Goal: Task Accomplishment & Management: Complete application form

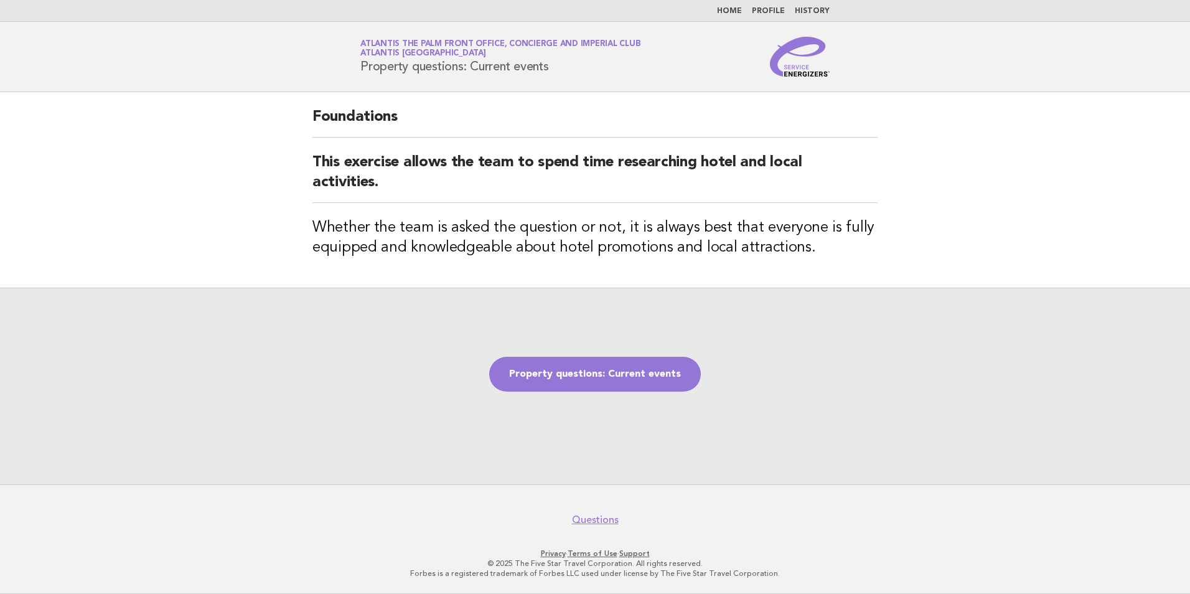
drag, startPoint x: 563, startPoint y: 68, endPoint x: 363, endPoint y: 72, distance: 199.9
click at [363, 72] on h1 "Service Energizers Atlantis The Palm Front Office, Concierge and Imperial Club …" at bounding box center [500, 56] width 280 height 32
copy h1 "Property questions: Current events"
click at [421, 195] on h2 "This exercise allows the team to spend time researching hotel and local activit…" at bounding box center [594, 178] width 565 height 50
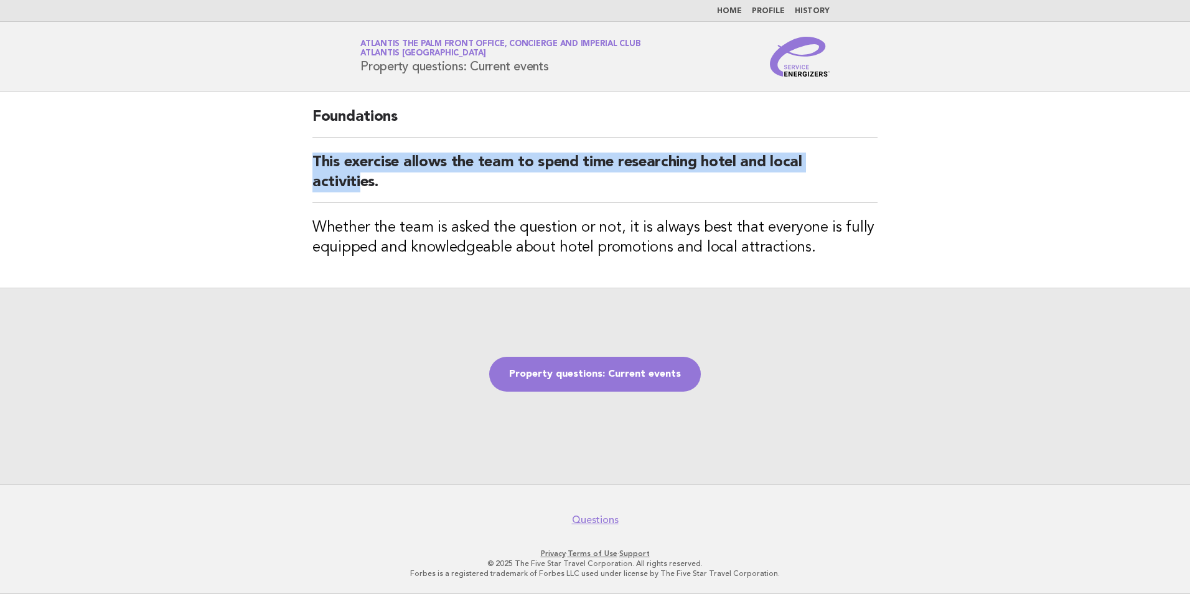
drag, startPoint x: 309, startPoint y: 155, endPoint x: 360, endPoint y: 186, distance: 59.3
click at [360, 186] on div "Foundations This exercise allows the team to spend time researching hotel and l…" at bounding box center [595, 189] width 595 height 195
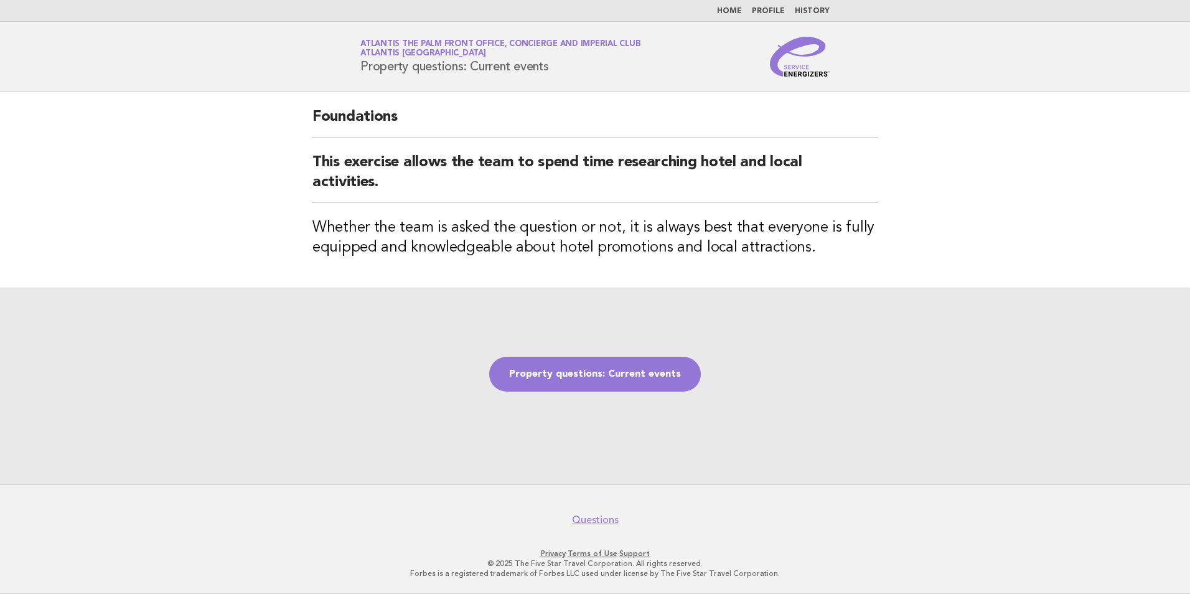
drag, startPoint x: 360, startPoint y: 186, endPoint x: 370, endPoint y: 292, distance: 106.3
click at [370, 292] on div "Property questions: Current events" at bounding box center [595, 386] width 1190 height 197
click at [817, 245] on h3 "Whether the team is asked the question or not, it is always best that everyone …" at bounding box center [594, 238] width 565 height 40
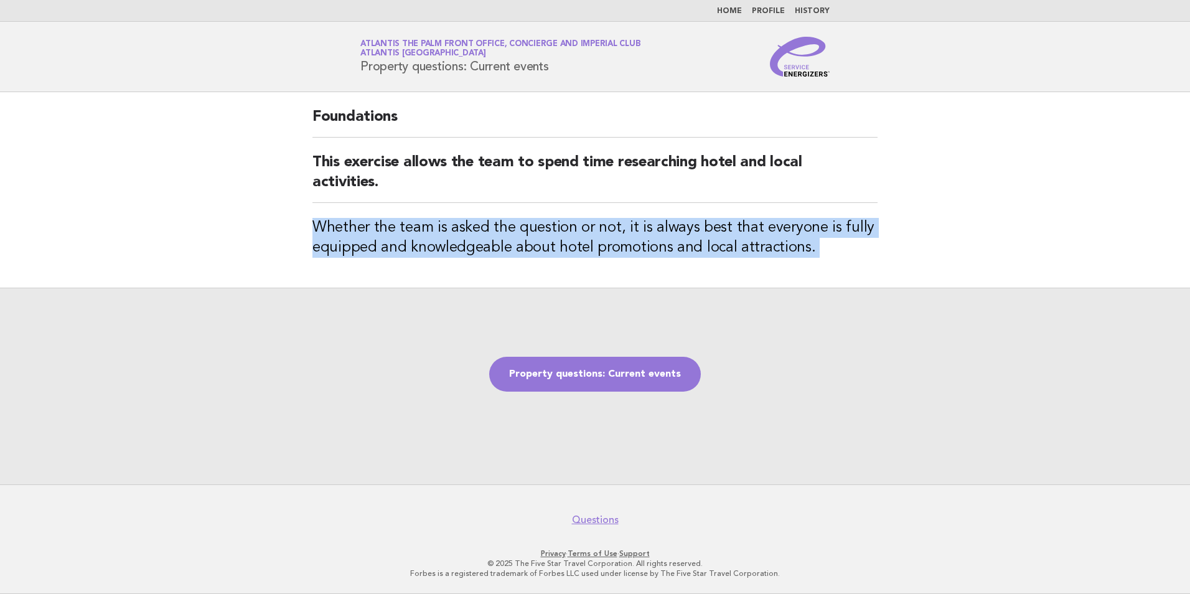
drag, startPoint x: 818, startPoint y: 245, endPoint x: 311, endPoint y: 228, distance: 507.6
click at [311, 228] on div "Foundations This exercise allows the team to spend time researching hotel and l…" at bounding box center [595, 189] width 595 height 195
copy main "Whether the team is asked the question or not, it is always best that everyone …"
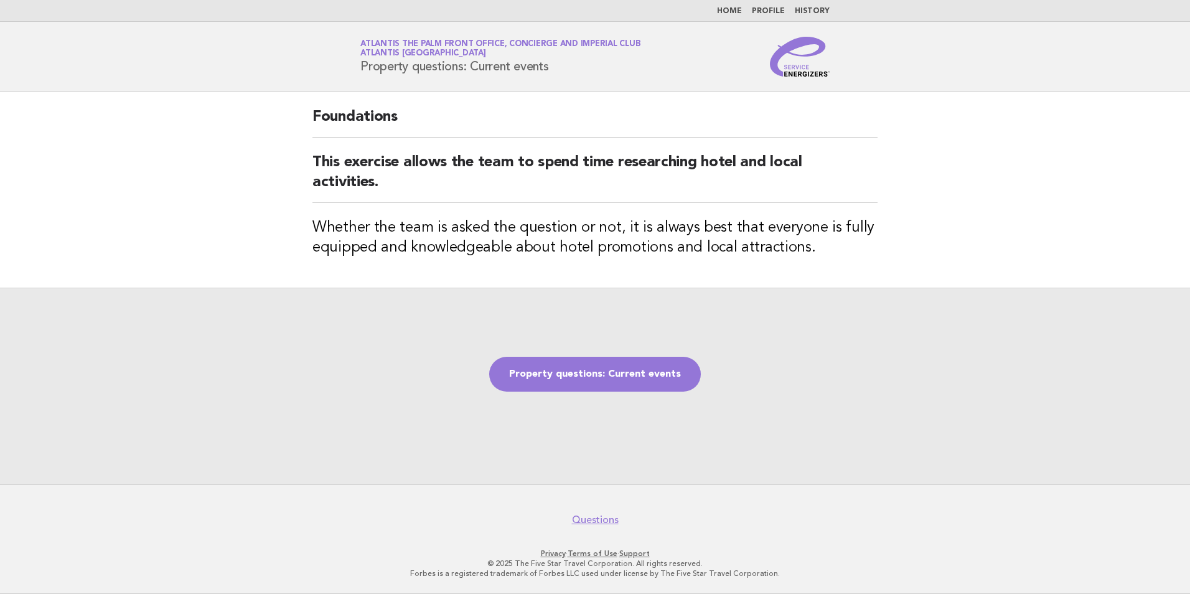
click at [868, 327] on div "Property questions: Current events" at bounding box center [595, 386] width 1190 height 197
click at [594, 371] on link "Property questions: Current events" at bounding box center [595, 374] width 212 height 35
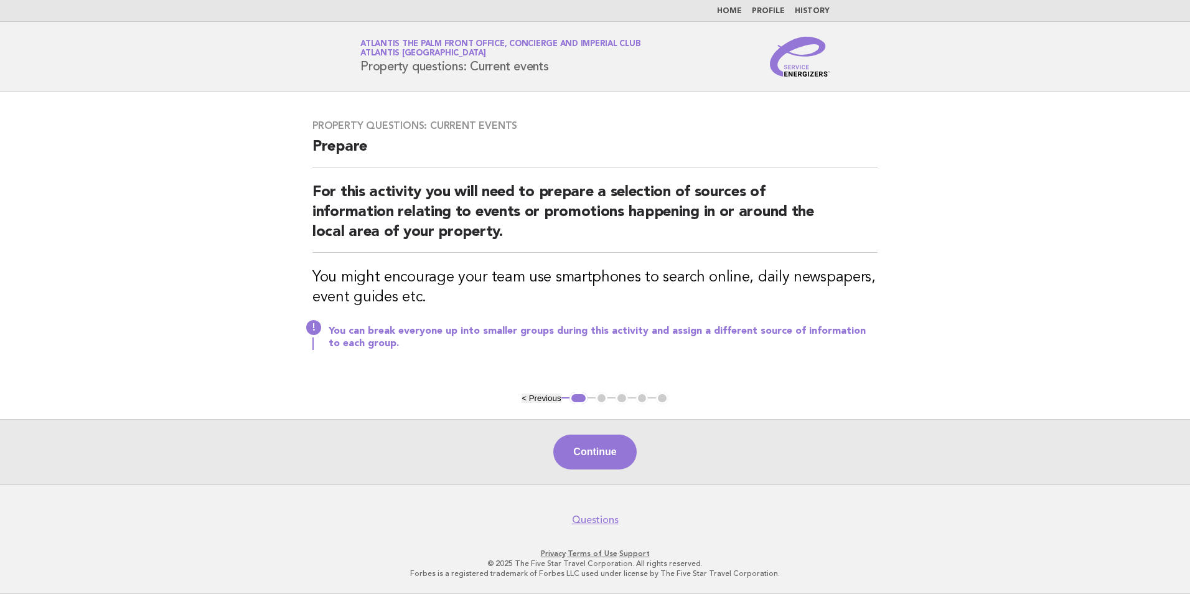
click at [603, 428] on div "Continue" at bounding box center [595, 451] width 1190 height 65
click at [608, 444] on button "Continue" at bounding box center [594, 451] width 83 height 35
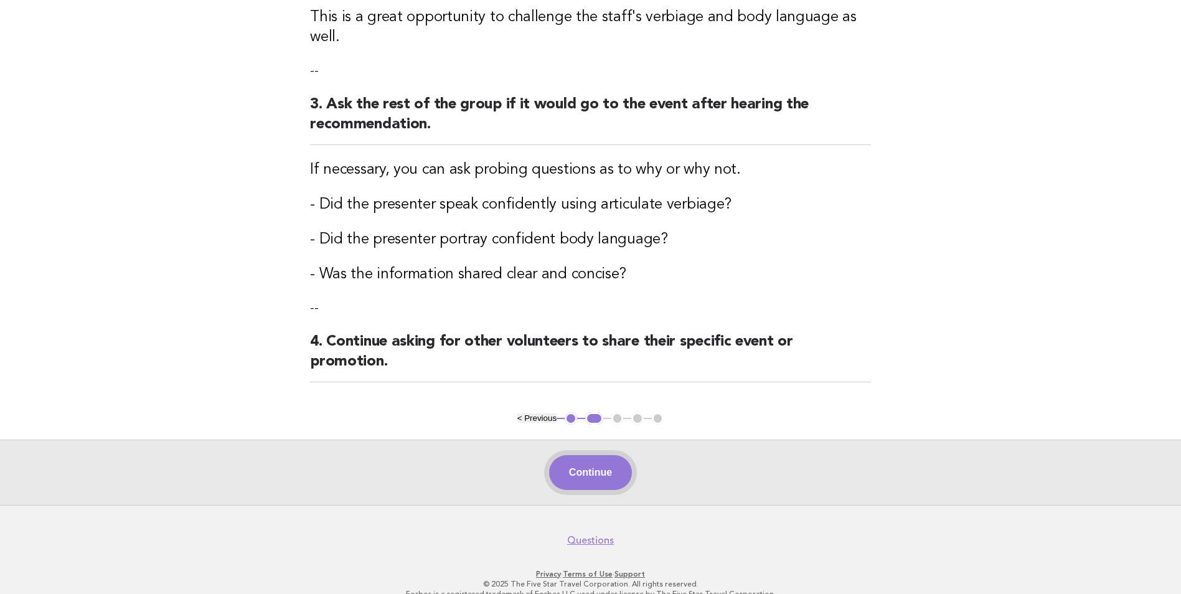
click at [609, 455] on button "Continue" at bounding box center [590, 472] width 83 height 35
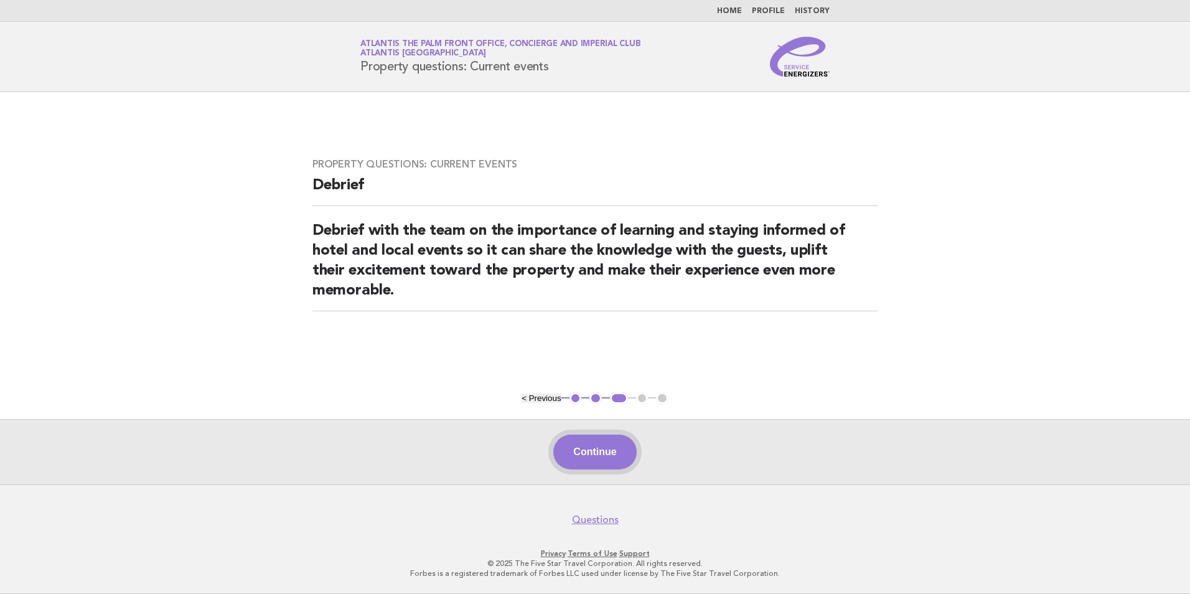
click at [615, 448] on button "Continue" at bounding box center [594, 451] width 83 height 35
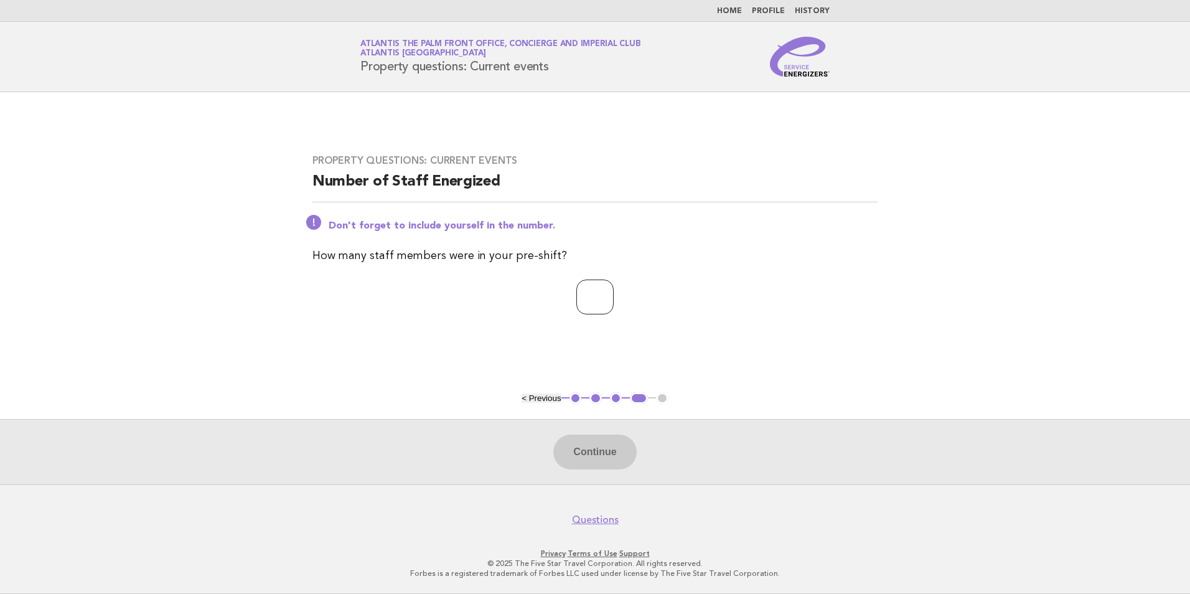
type input "*"
click at [613, 298] on input "*" at bounding box center [594, 296] width 37 height 35
type input "*"
click at [588, 446] on button "Continue" at bounding box center [594, 451] width 83 height 35
